Goal: Task Accomplishment & Management: Manage account settings

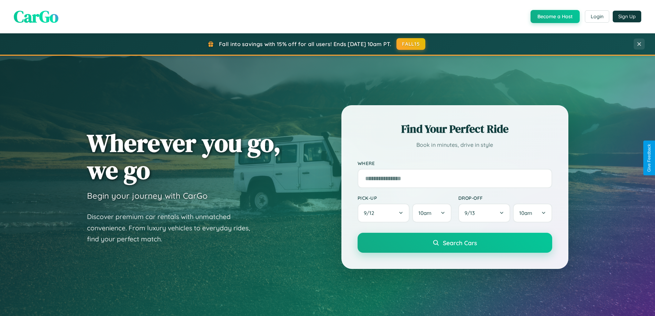
scroll to position [473, 0]
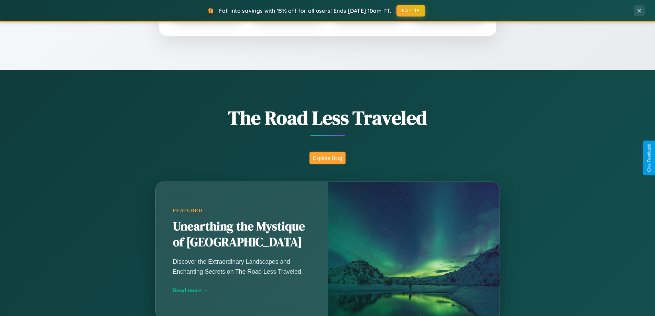
click at [328, 158] on button "Explore Blog" at bounding box center [328, 158] width 36 height 13
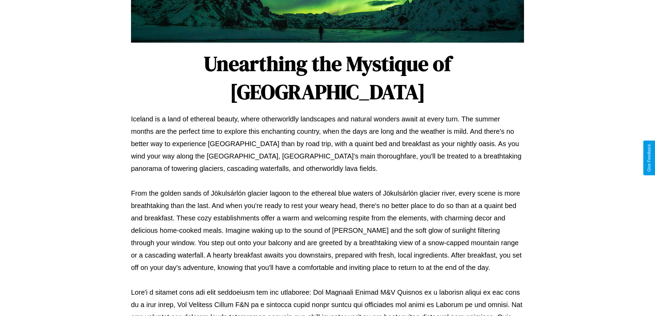
scroll to position [223, 0]
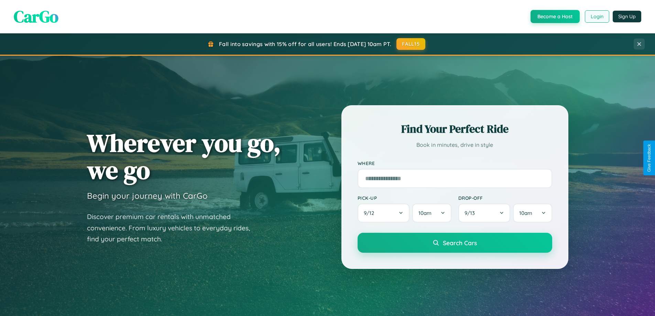
click at [597, 17] on button "Login" at bounding box center [597, 16] width 24 height 12
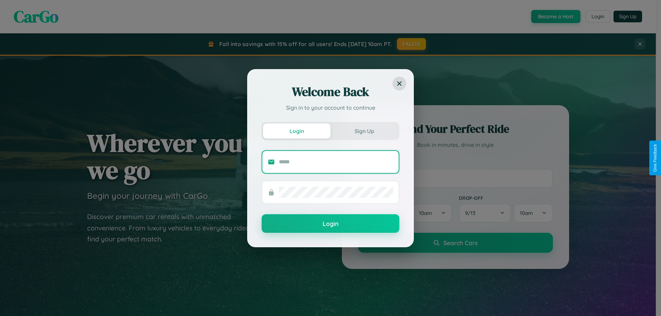
click at [336, 162] on input "text" at bounding box center [336, 162] width 114 height 11
type input "**********"
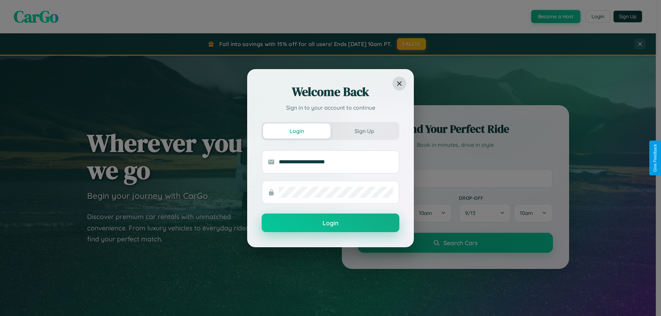
click at [330, 223] on button "Login" at bounding box center [331, 223] width 138 height 19
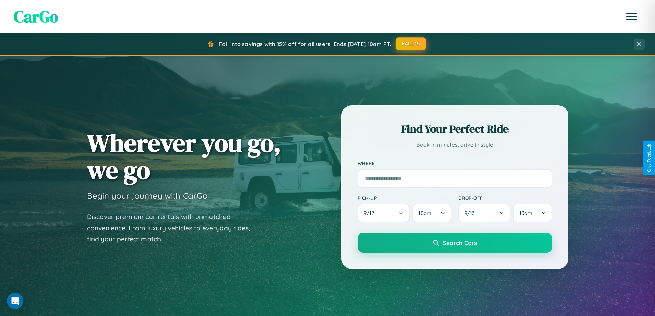
click at [412, 44] on button "FALL15" at bounding box center [411, 44] width 30 height 12
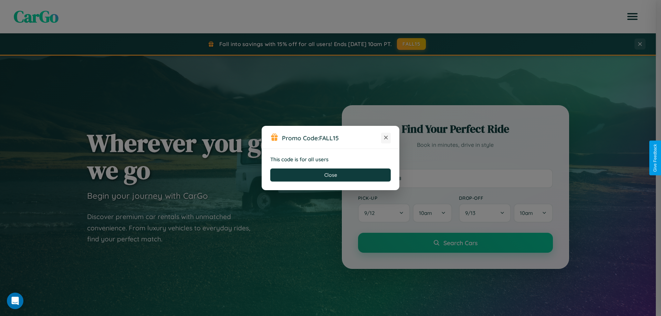
click at [386, 138] on icon at bounding box center [385, 137] width 7 height 7
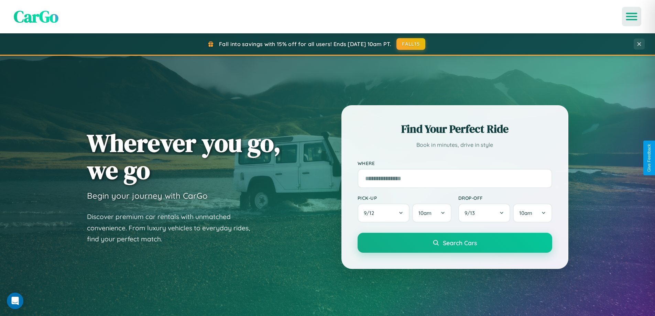
click at [632, 17] on icon "Open menu" at bounding box center [632, 16] width 10 height 6
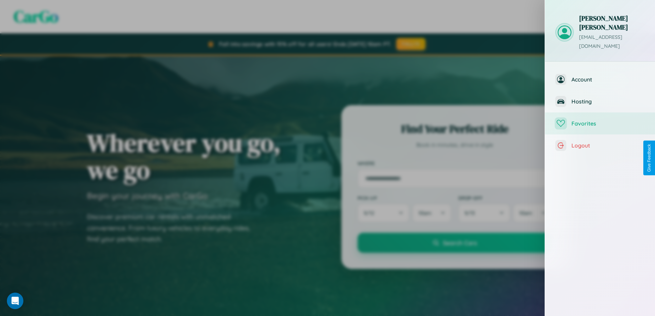
click at [600, 120] on span "Favorites" at bounding box center [608, 123] width 73 height 7
